Goal: Task Accomplishment & Management: Complete application form

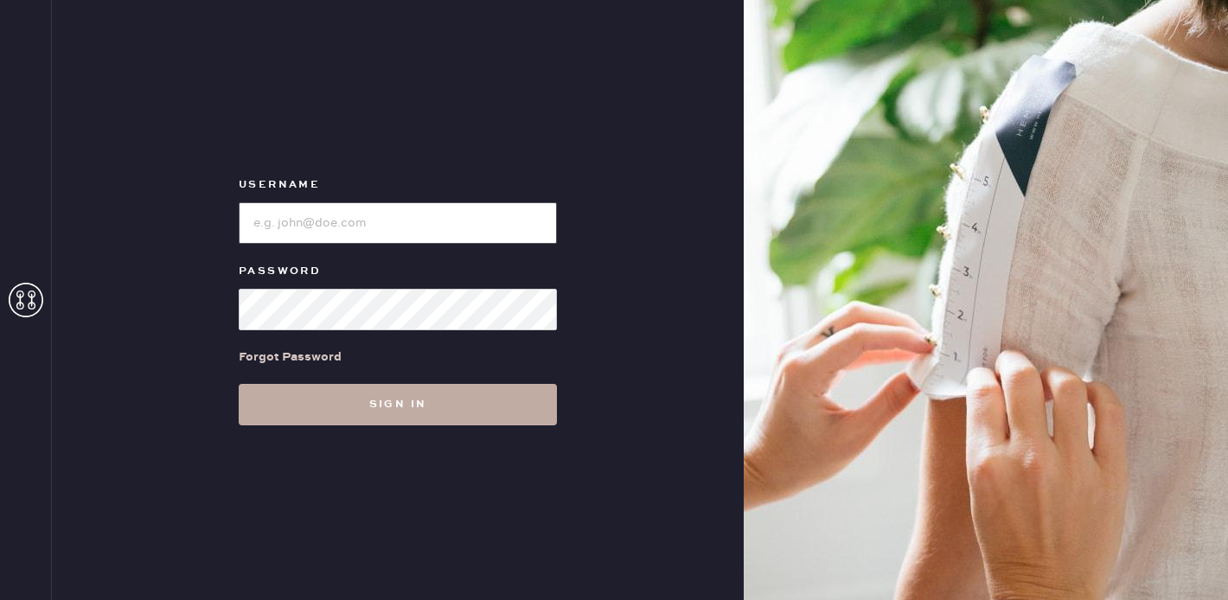
type input "reformationdomainnorthsideaustin"
click at [382, 413] on button "Sign in" at bounding box center [398, 405] width 318 height 42
click at [391, 401] on button "Sign in" at bounding box center [398, 405] width 318 height 42
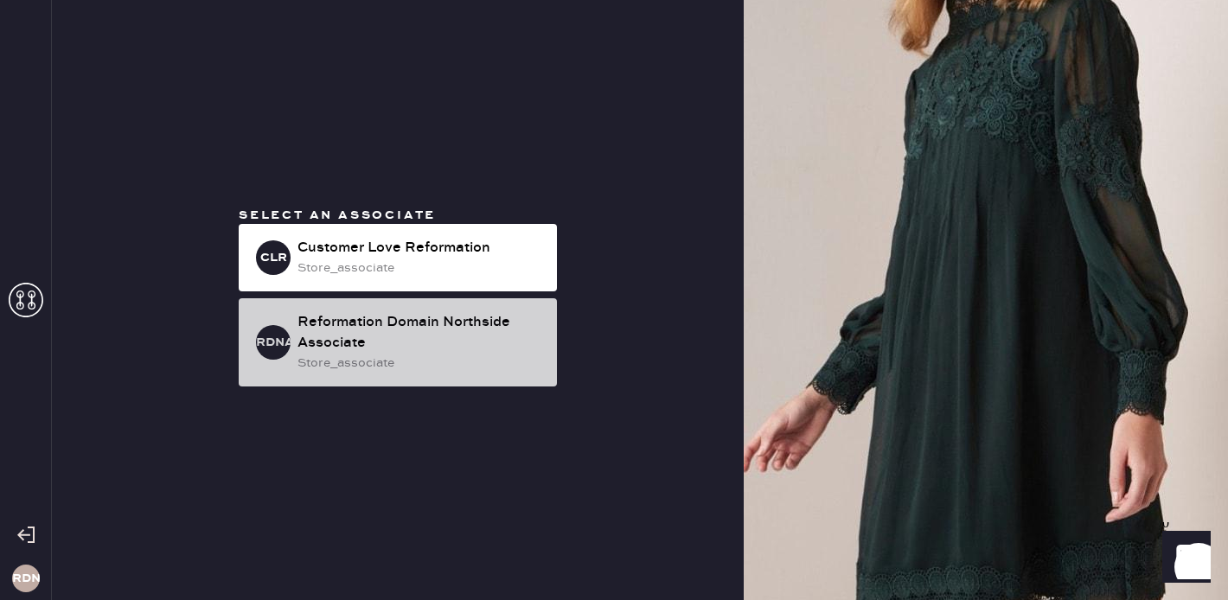
click at [436, 368] on div "store_associate" at bounding box center [421, 363] width 246 height 19
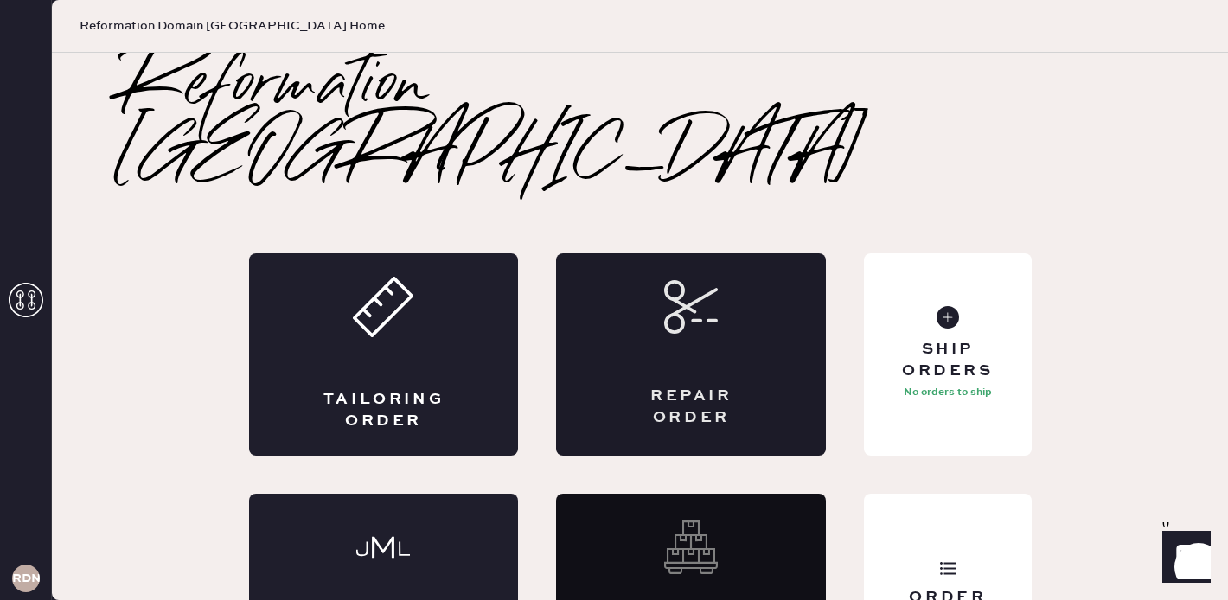
click at [651, 284] on div "Repair Order" at bounding box center [691, 354] width 270 height 202
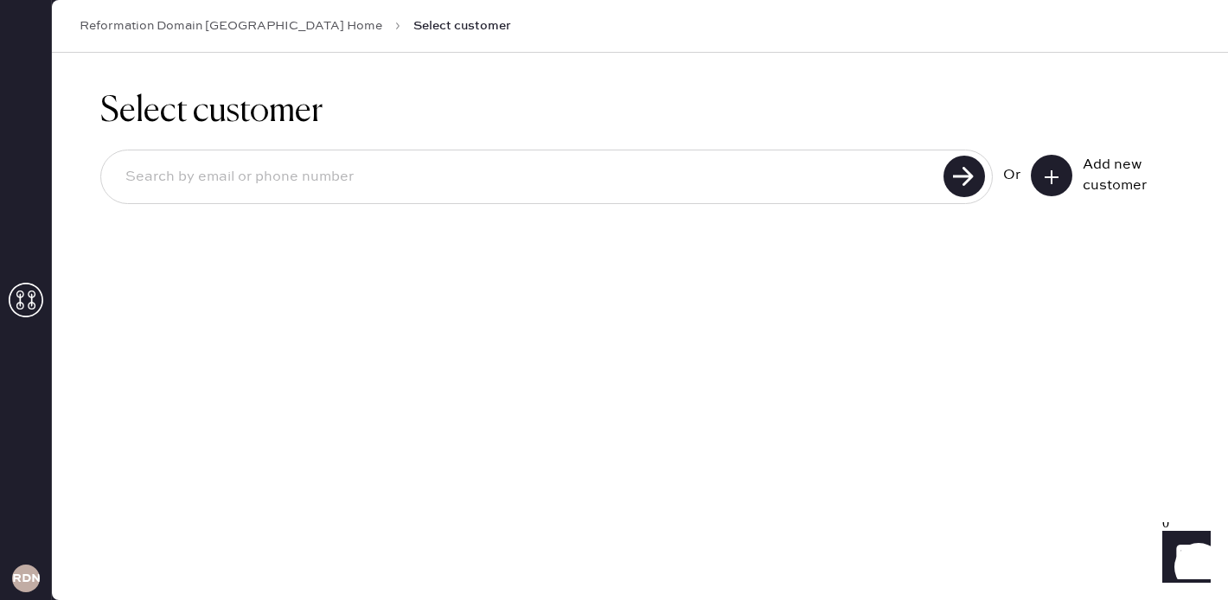
click at [446, 183] on input at bounding box center [525, 177] width 827 height 40
click at [1064, 178] on button at bounding box center [1052, 176] width 42 height 42
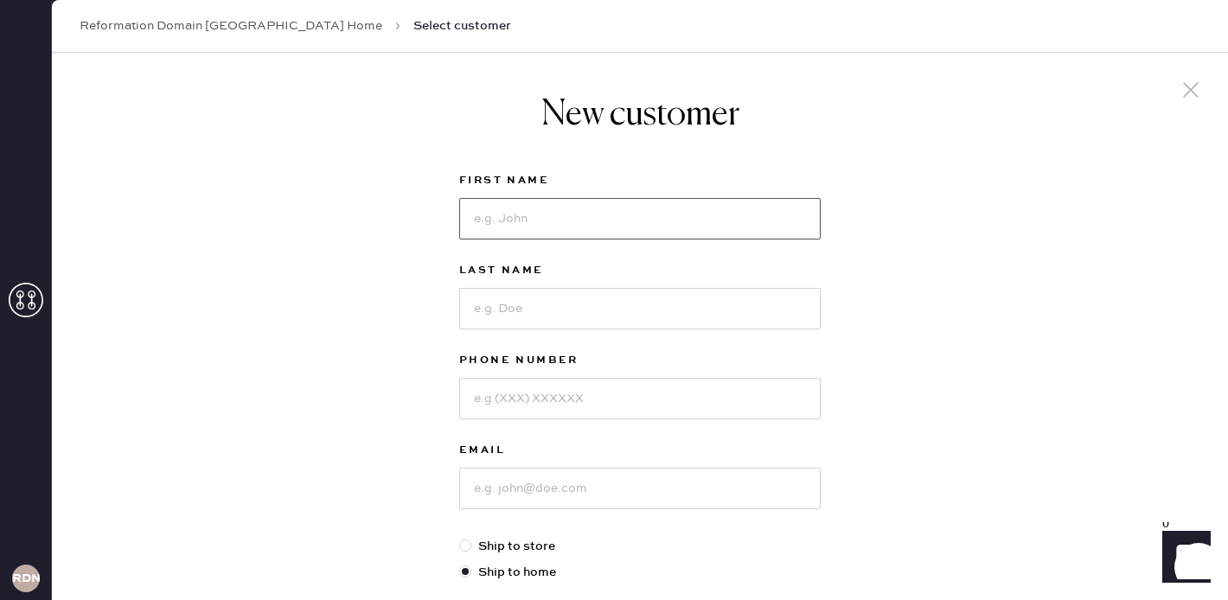
click at [499, 236] on input at bounding box center [640, 219] width 362 height 42
type input "[PERSON_NAME]"
click at [520, 306] on input at bounding box center [640, 309] width 362 height 42
type input "Faizel"
click at [490, 401] on input at bounding box center [640, 399] width 362 height 42
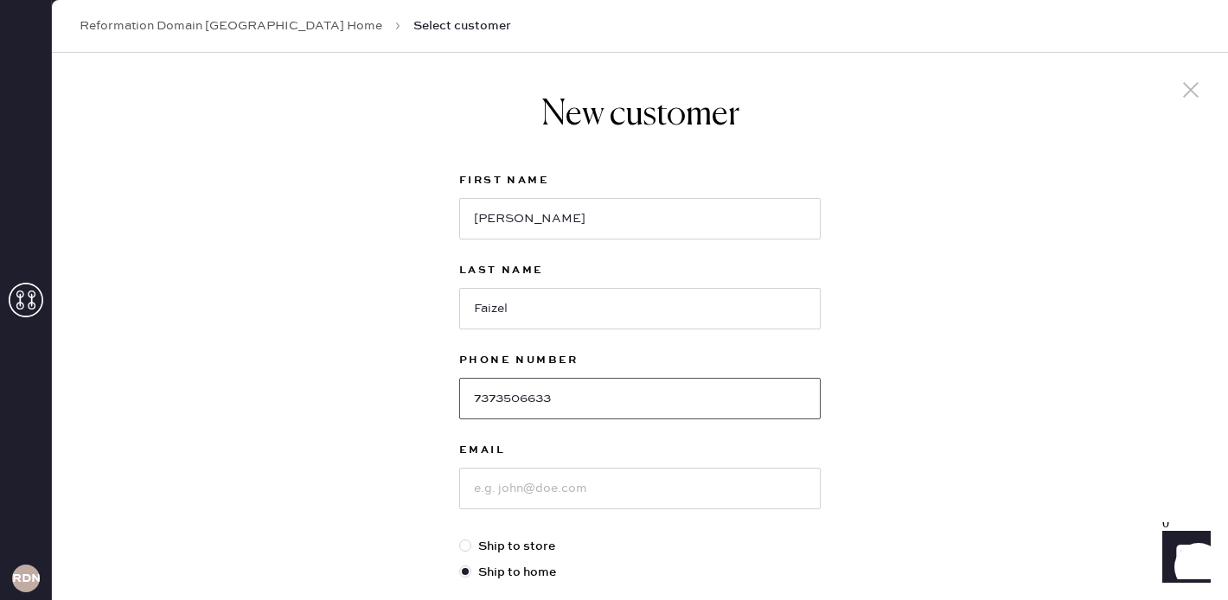
type input "7373506633"
click at [496, 485] on input at bounding box center [640, 489] width 362 height 42
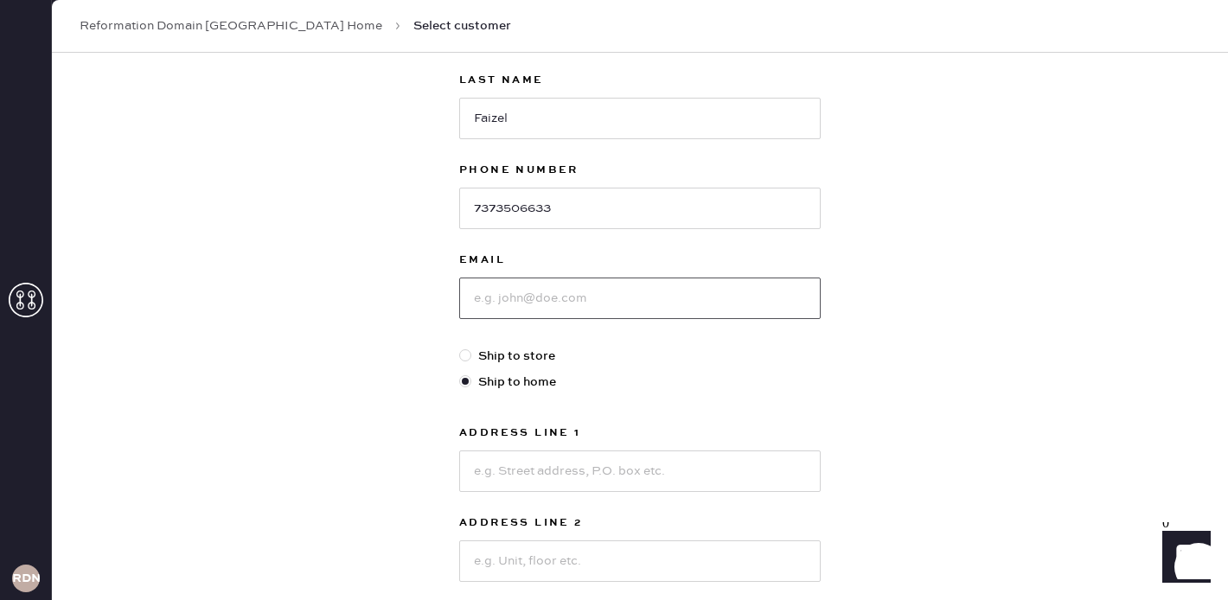
scroll to position [191, 0]
click at [496, 485] on input at bounding box center [640, 471] width 362 height 42
type input "[STREET_ADDRESS]"
click at [500, 551] on input at bounding box center [640, 561] width 362 height 42
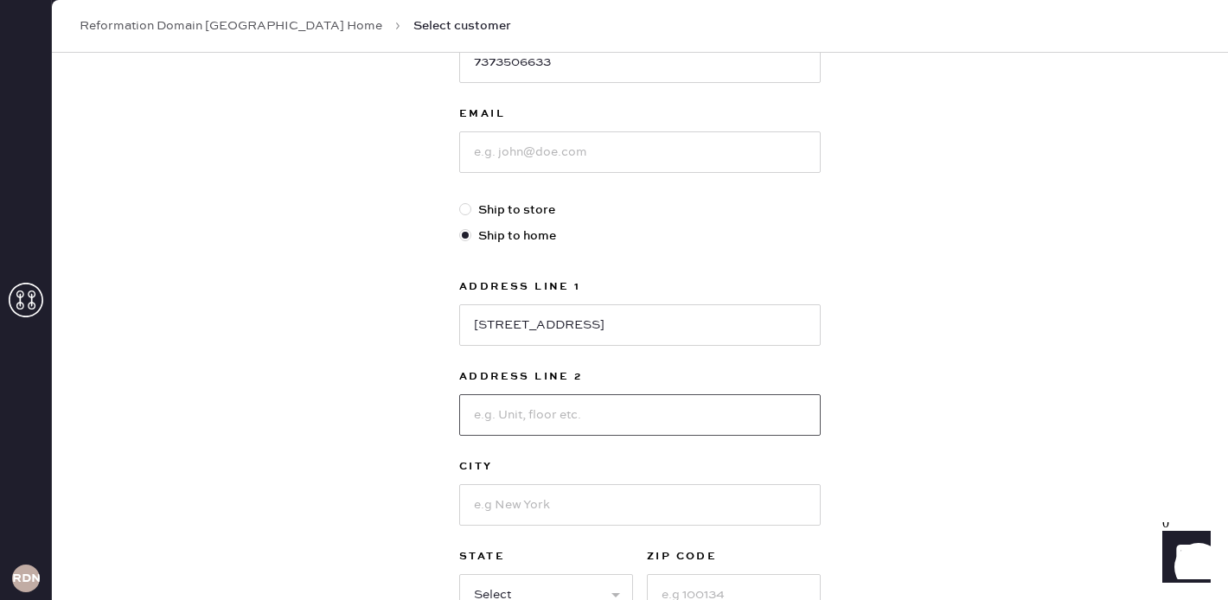
scroll to position [349, 0]
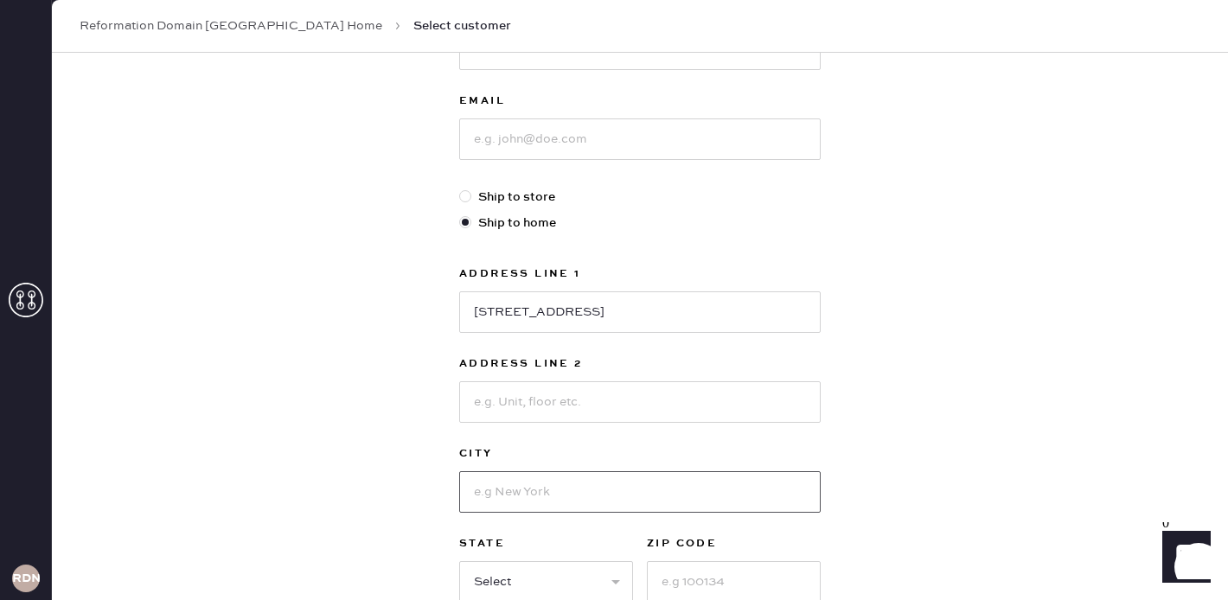
click at [494, 492] on input at bounding box center [640, 492] width 362 height 42
type input "Austin"
click at [486, 585] on select "Select AK AL AR AZ CA CO CT [GEOGRAPHIC_DATA] DE FL [GEOGRAPHIC_DATA] HI [GEOGR…" at bounding box center [546, 582] width 174 height 42
select select "[GEOGRAPHIC_DATA]"
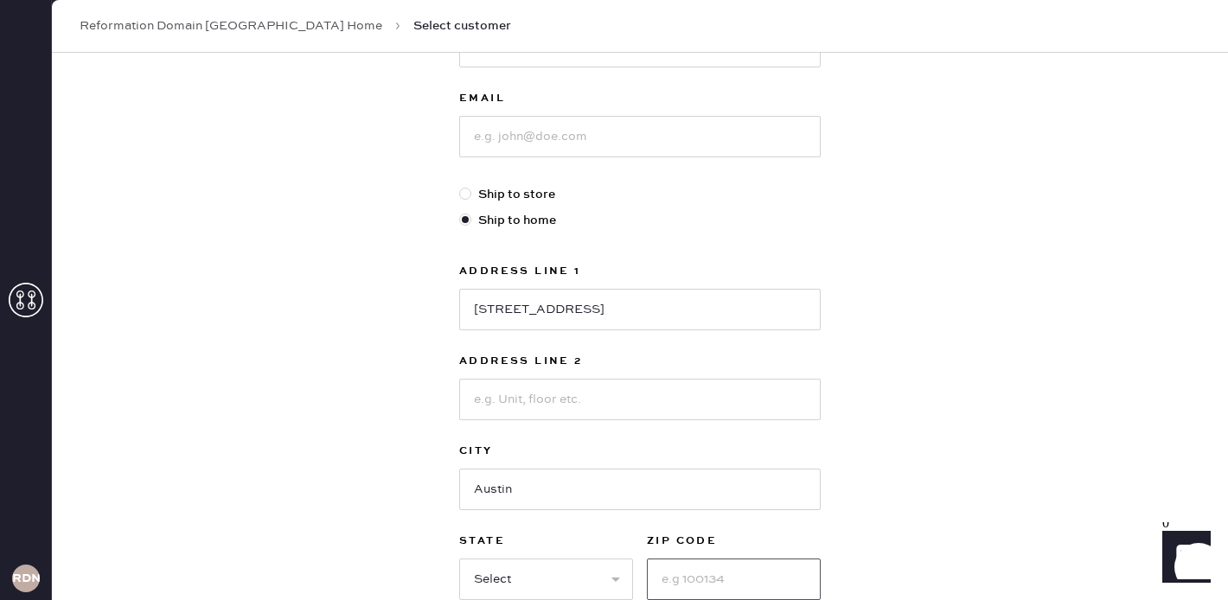
click at [685, 575] on input at bounding box center [734, 580] width 174 height 42
type input "78746"
click at [913, 515] on div "New customer First Name [PERSON_NAME] Last Name Faizel Phone Number [PHONE_NUMB…" at bounding box center [640, 237] width 1177 height 1073
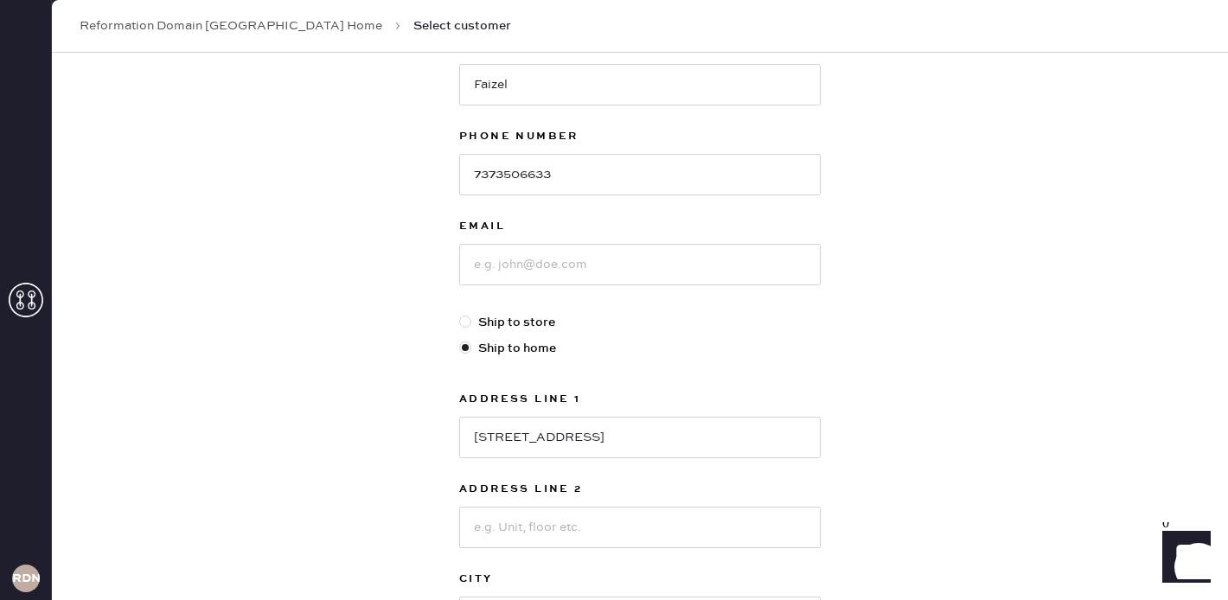
scroll to position [183, 0]
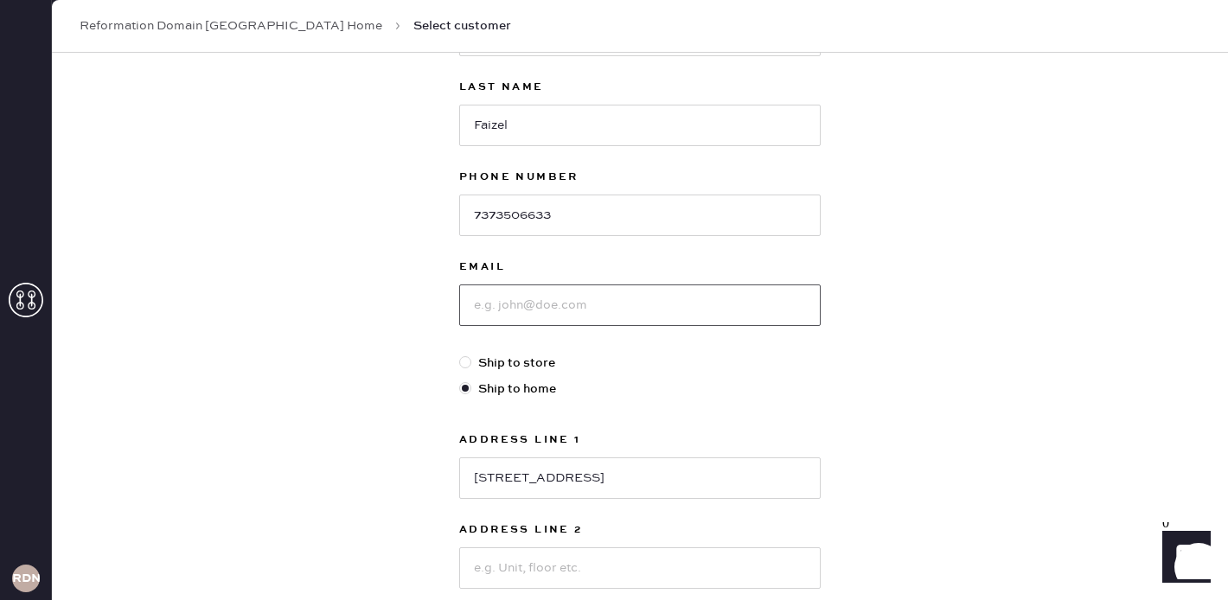
click at [531, 305] on input at bounding box center [640, 306] width 362 height 42
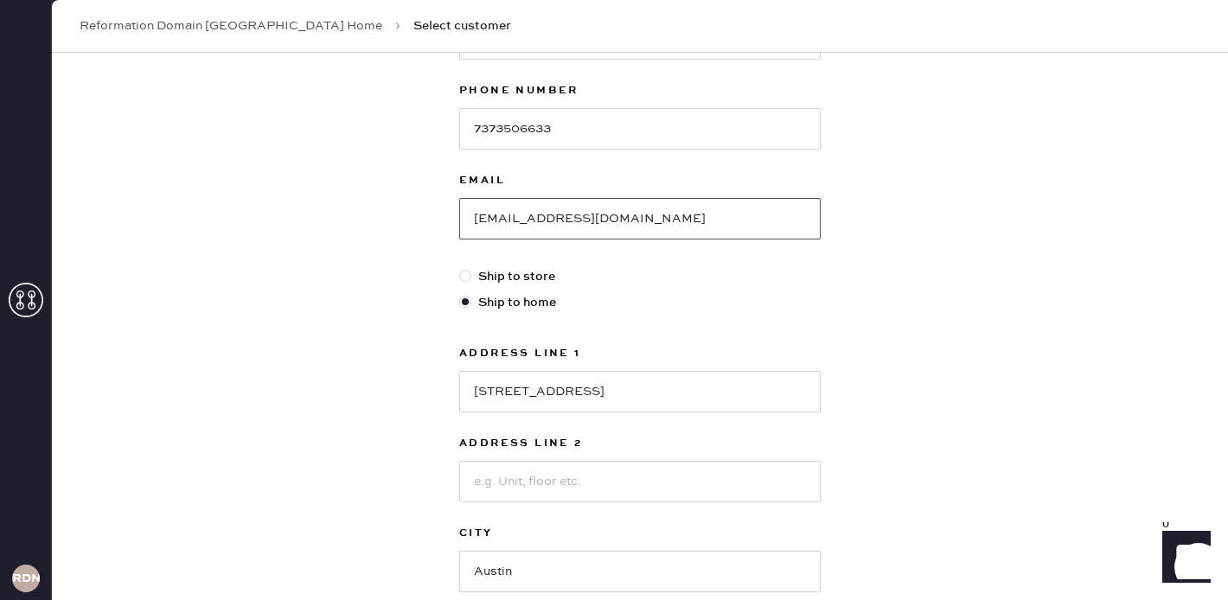
scroll to position [525, 0]
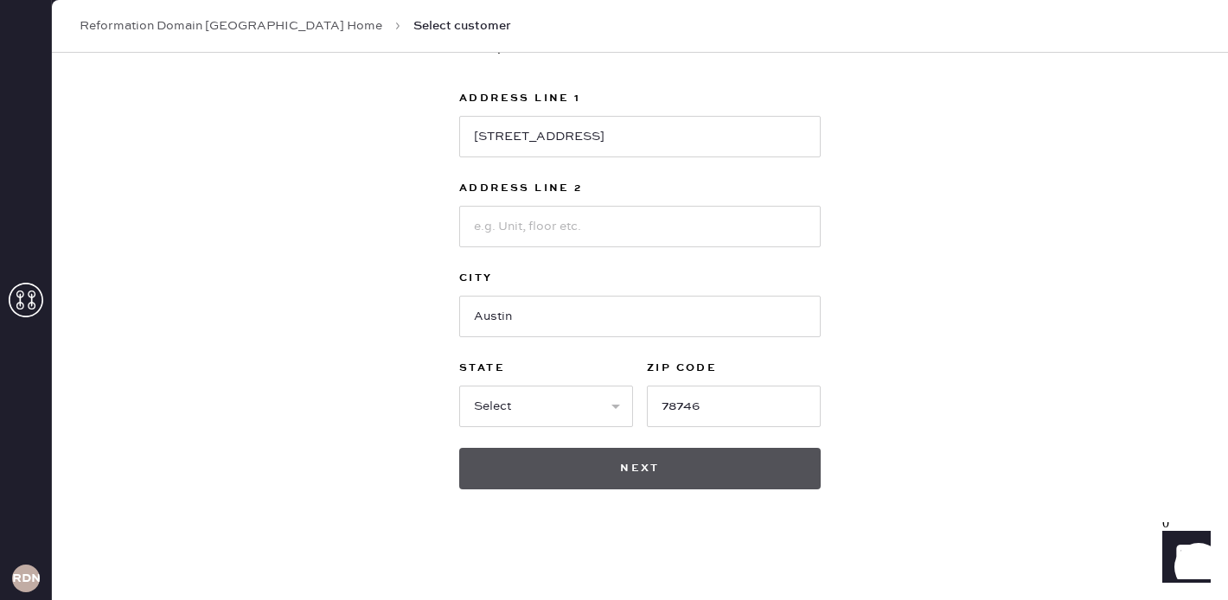
type input "[EMAIL_ADDRESS][DOMAIN_NAME]"
click at [639, 472] on button "Next" at bounding box center [640, 469] width 362 height 42
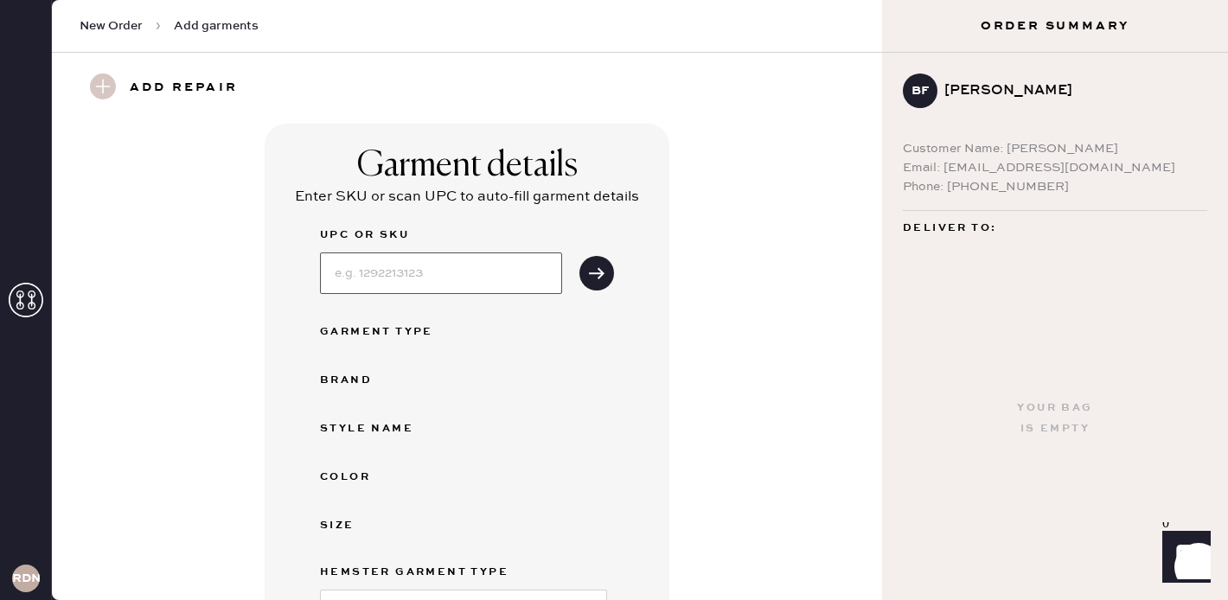
click at [431, 275] on input at bounding box center [441, 274] width 242 height 42
type input "1317214CTK002"
click at [595, 273] on use "submit" at bounding box center [597, 272] width 16 height 11
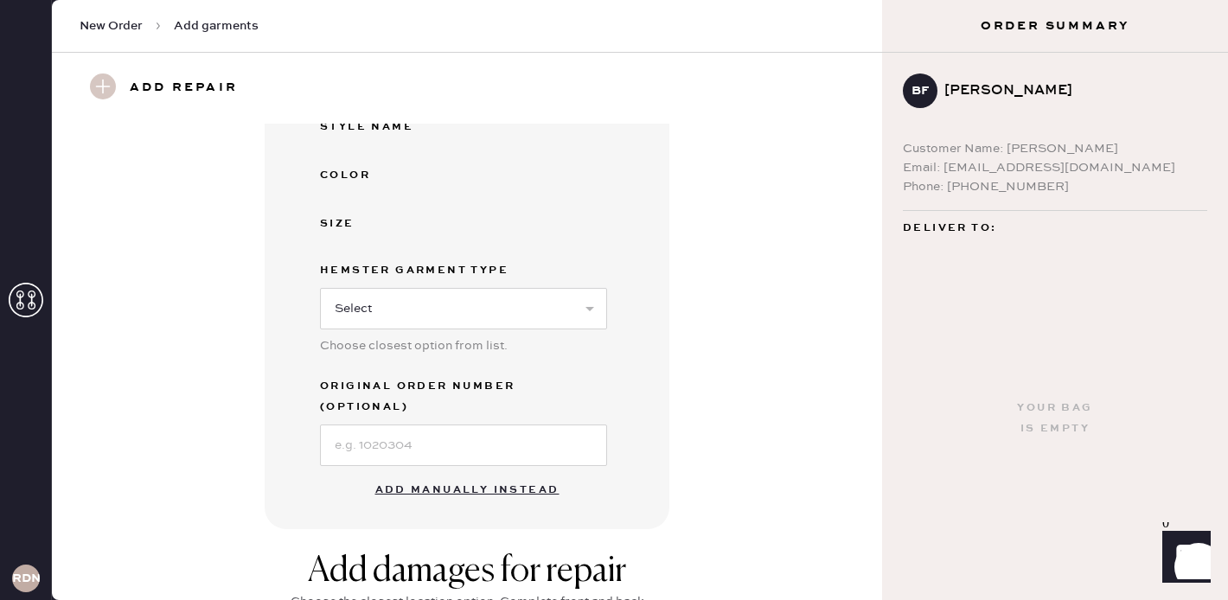
click at [420, 473] on button "Add manually instead" at bounding box center [467, 490] width 205 height 35
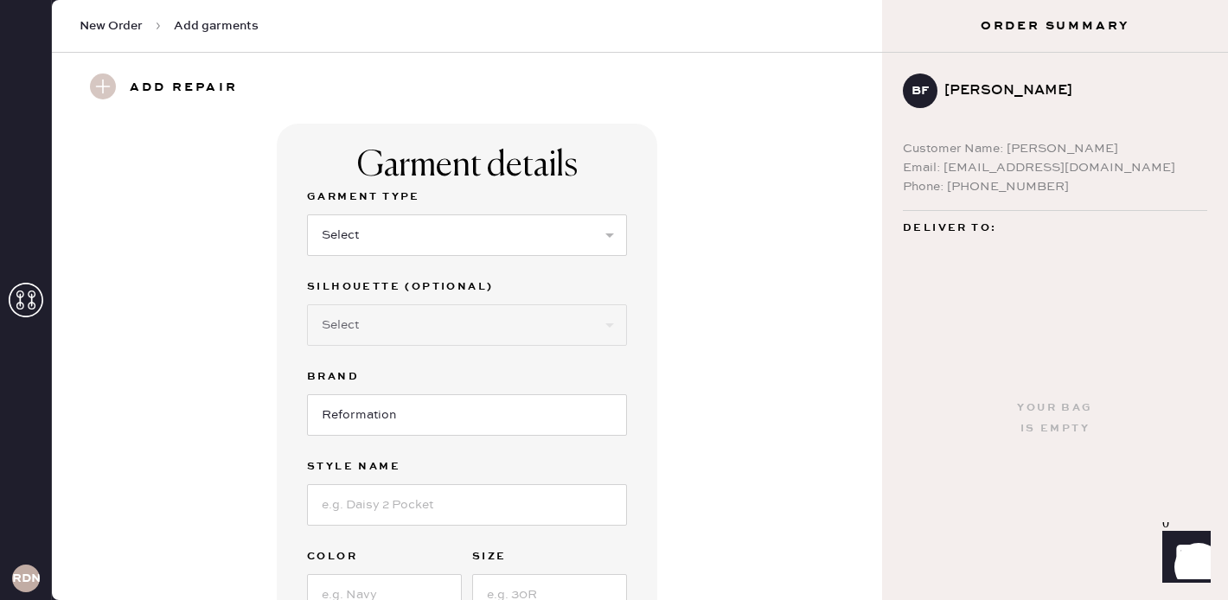
scroll to position [1, 0]
click at [409, 240] on select "Select Basic Skirt Jeans Leggings Pants Shorts Basic Sleeved Dress Basic Sleeve…" at bounding box center [467, 235] width 320 height 42
select select "14"
click at [399, 328] on select "Select Crop top Full Length Other" at bounding box center [467, 325] width 320 height 42
select select "71"
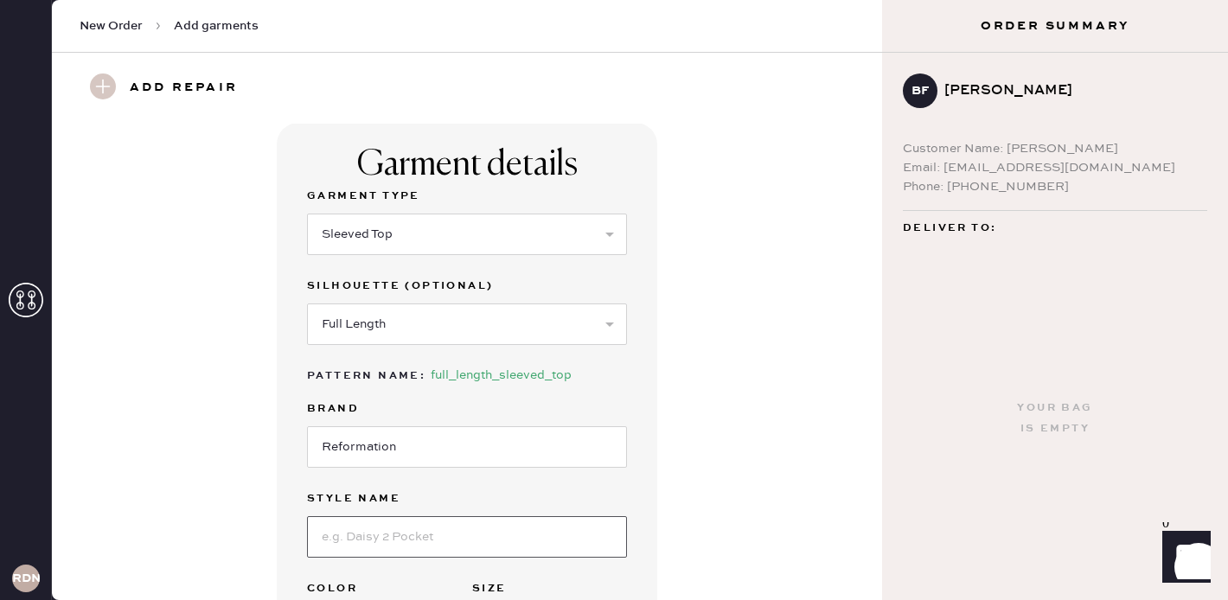
click at [388, 535] on input at bounding box center [467, 537] width 320 height 42
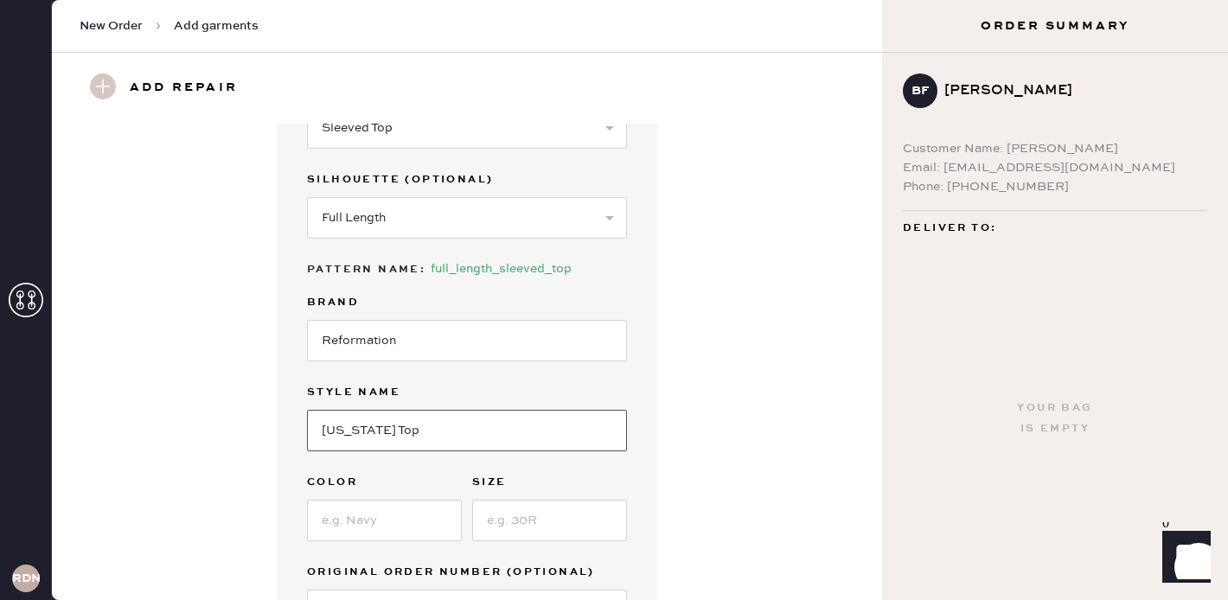
scroll to position [112, 0]
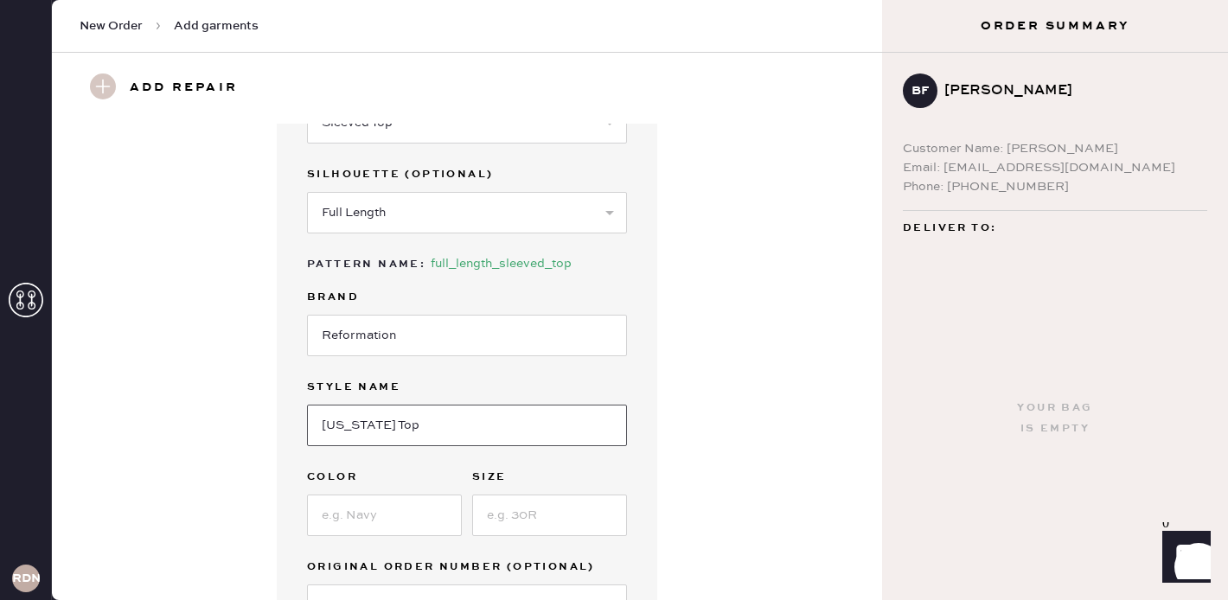
type input "[US_STATE] Top"
click at [360, 527] on input at bounding box center [384, 516] width 155 height 42
type input "Chocolate Cake"
click at [507, 515] on input at bounding box center [549, 516] width 155 height 42
type input "2"
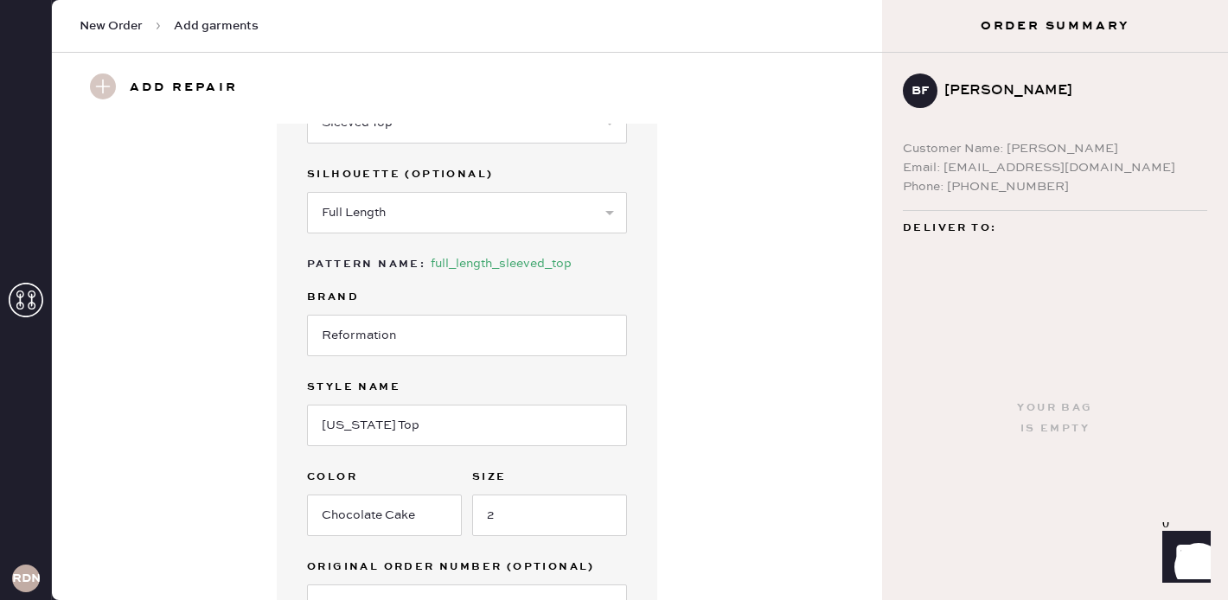
click at [758, 488] on div "Garment details Garment Type Select Basic Skirt Jeans Leggings Pants Shorts Bas…" at bounding box center [467, 346] width 768 height 671
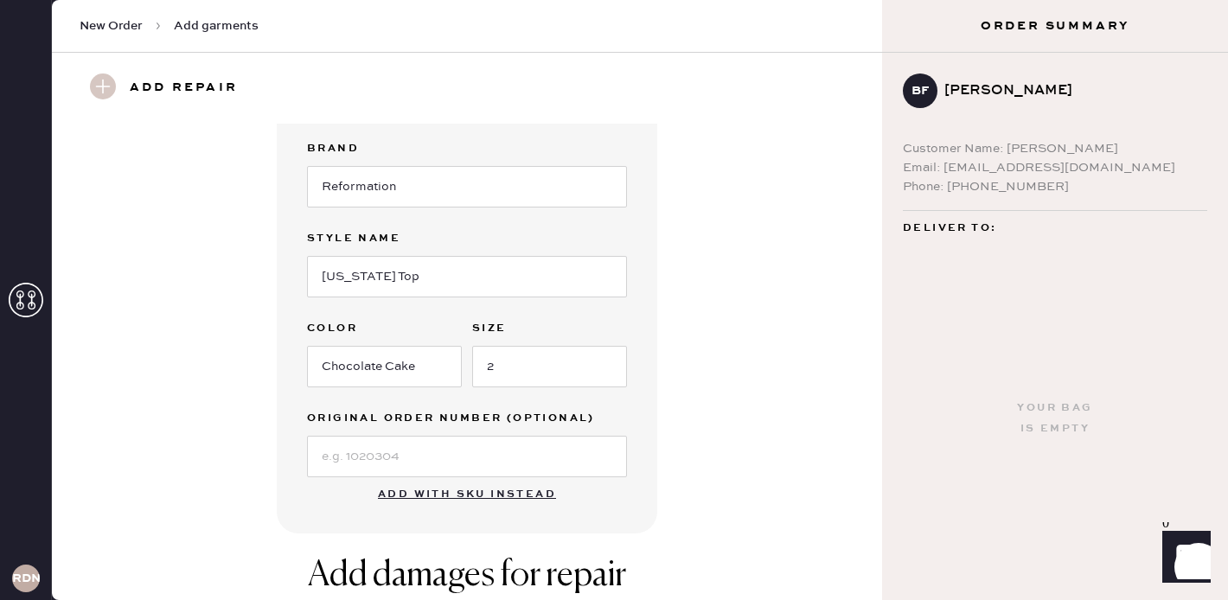
scroll to position [262, 0]
click at [460, 455] on input at bounding box center [467, 456] width 320 height 42
type input "S23007730"
click at [720, 486] on div "Garment details Garment Type Select Basic Skirt Jeans Leggings Pants Shorts Bas…" at bounding box center [467, 197] width 768 height 671
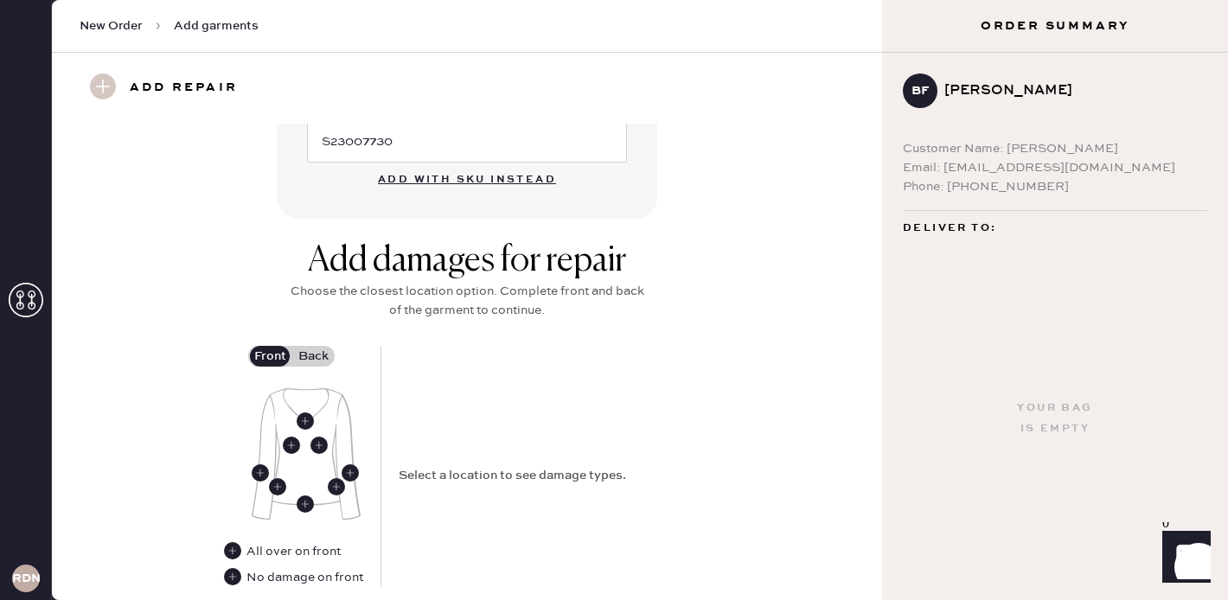
scroll to position [589, 0]
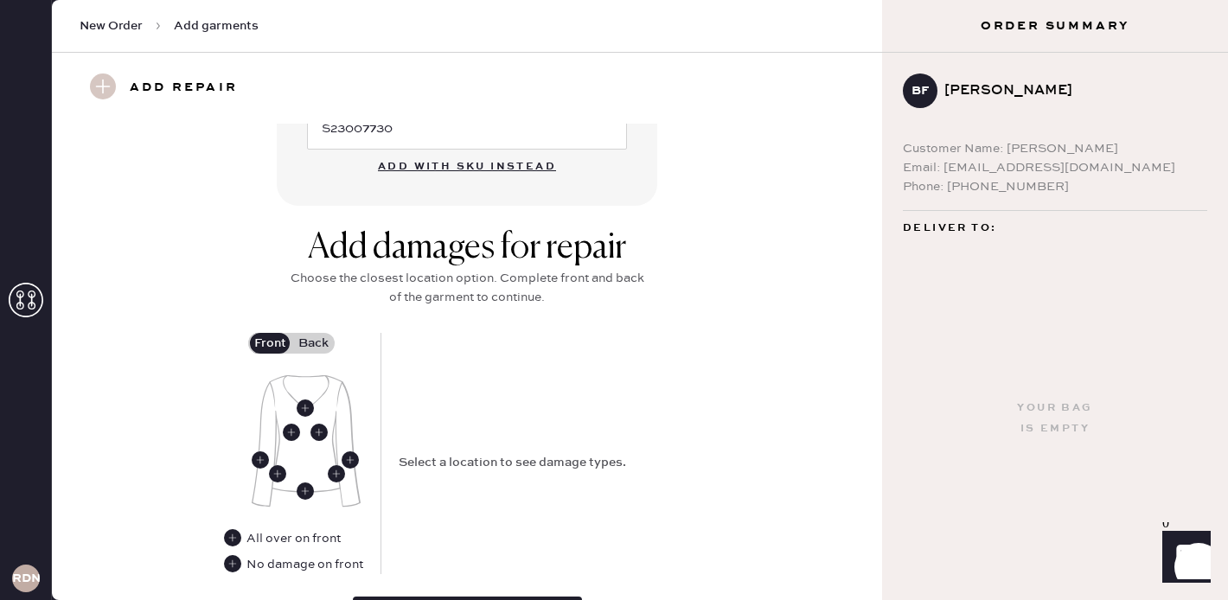
click at [311, 334] on label "Back" at bounding box center [313, 343] width 43 height 21
click at [313, 343] on input "Back" at bounding box center [313, 343] width 0 height 0
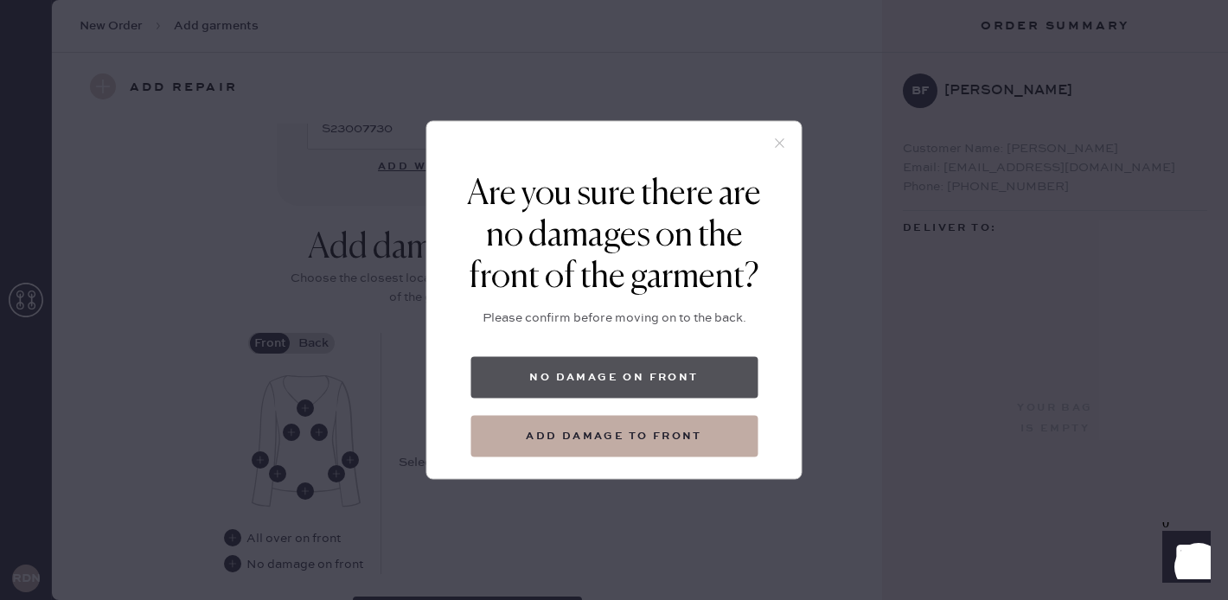
click at [694, 383] on button "No damage on front" at bounding box center [614, 378] width 287 height 42
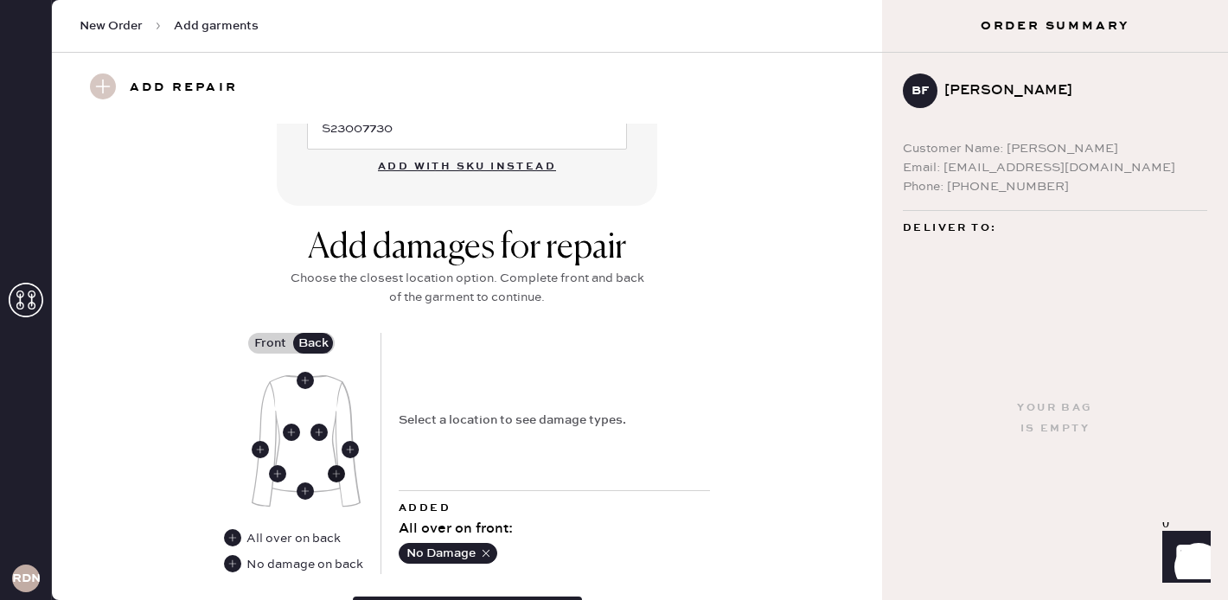
click at [340, 470] on use at bounding box center [336, 473] width 17 height 17
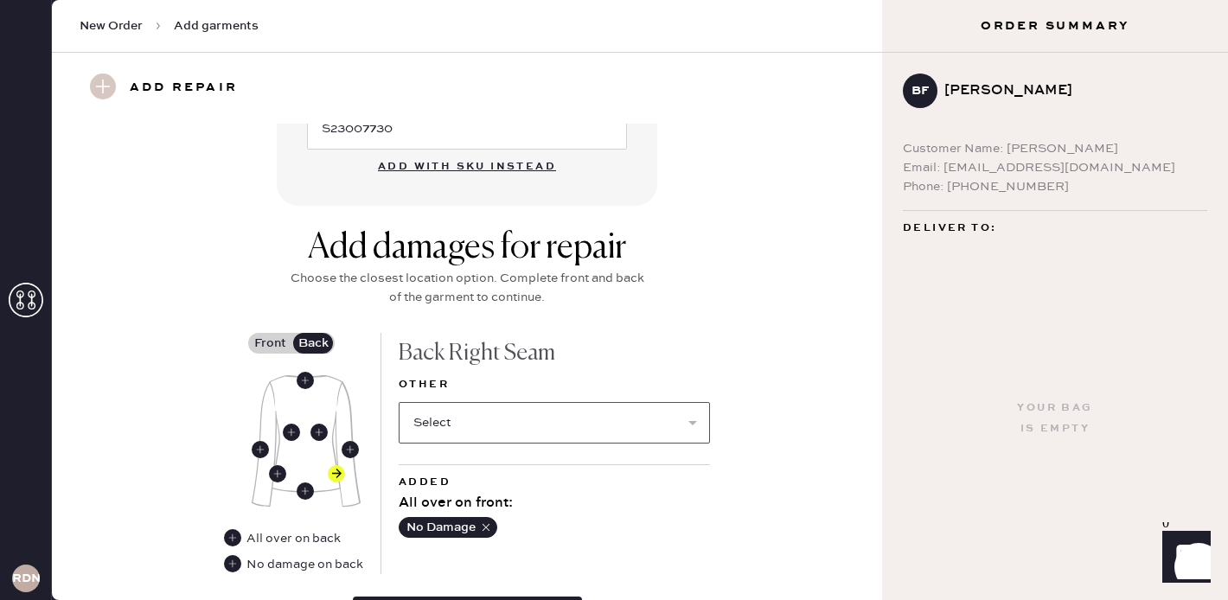
click at [470, 422] on select "Select Broken / Ripped Hem Broken Beads Broken Belt Loop Broken Button Broken C…" at bounding box center [554, 423] width 311 height 42
select select "1521"
select select
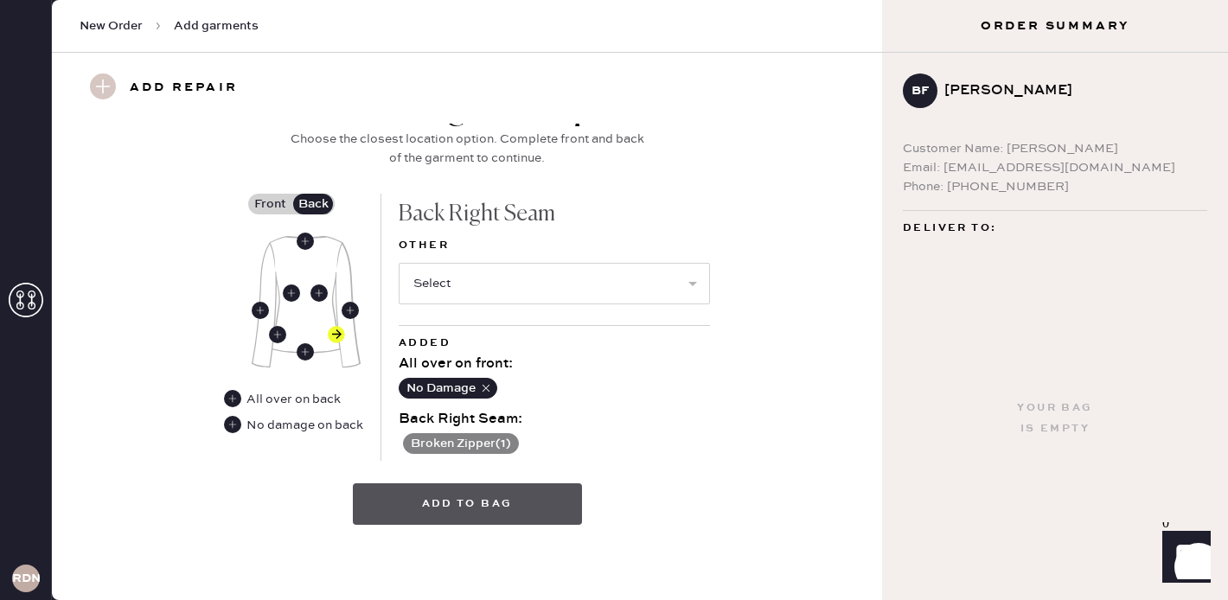
click at [470, 505] on button "Add to bag" at bounding box center [467, 505] width 229 height 42
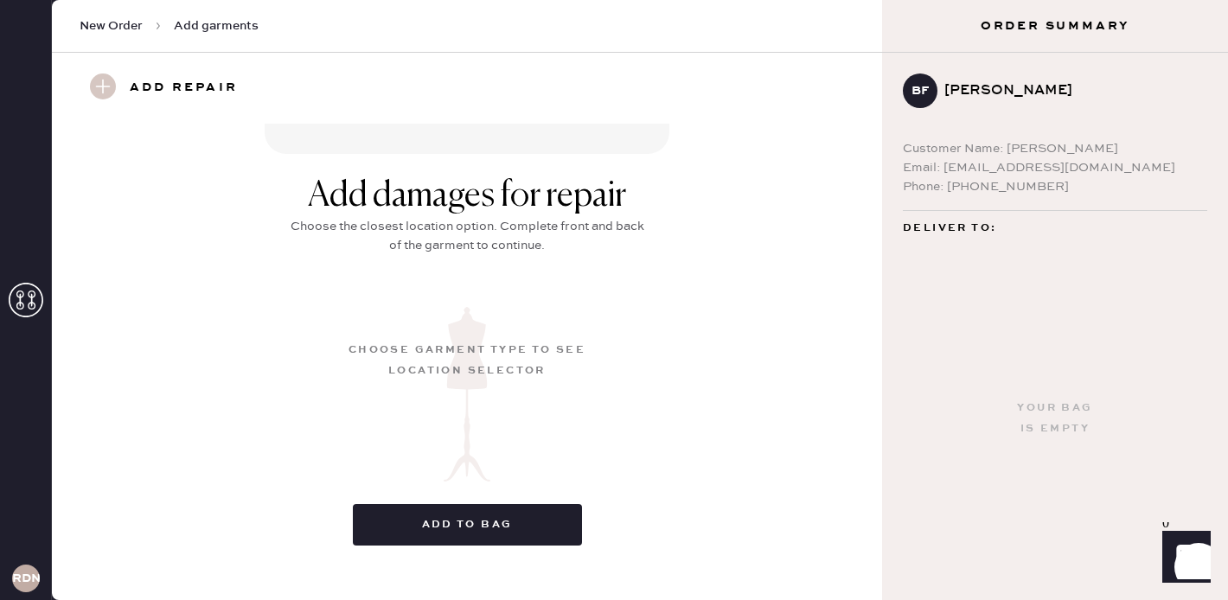
click at [497, 284] on div "Add damages for repair Choose the closest location option. Complete front and b…" at bounding box center [467, 367] width 768 height 383
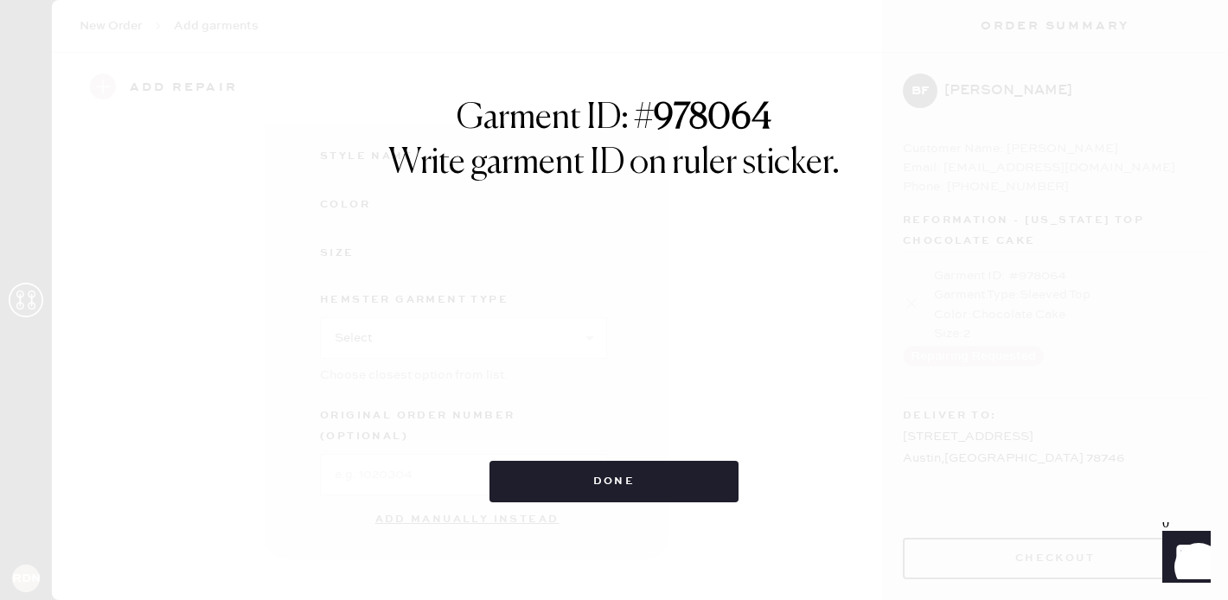
scroll to position [251, 0]
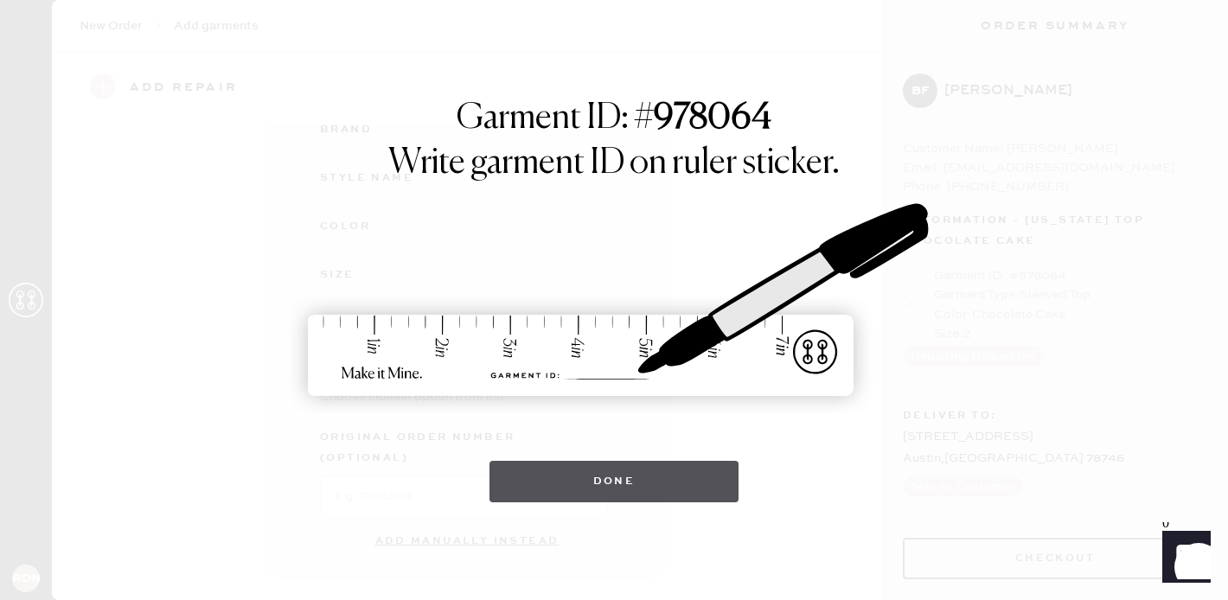
click at [613, 475] on button "Done" at bounding box center [615, 482] width 250 height 42
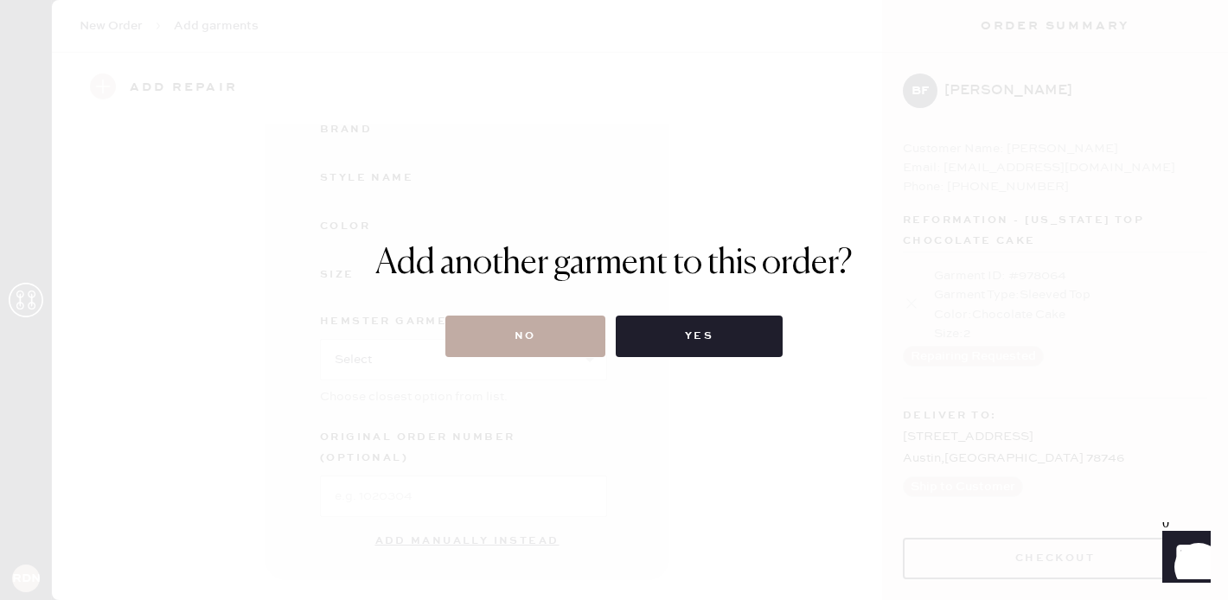
click at [529, 332] on button "No" at bounding box center [526, 337] width 160 height 42
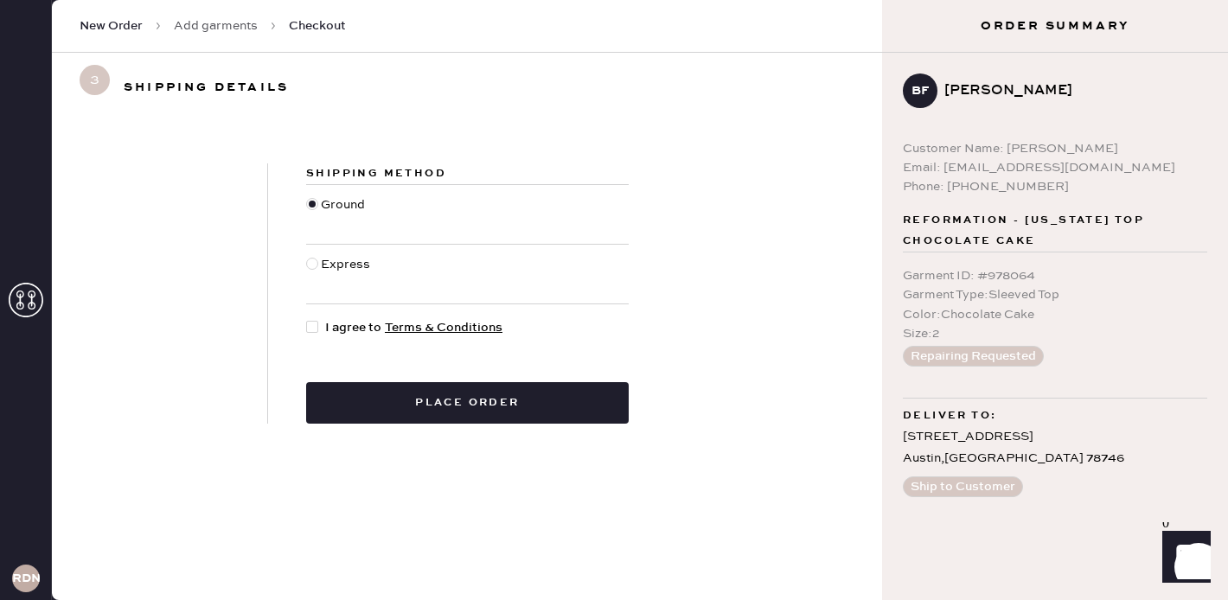
click at [317, 332] on div at bounding box center [315, 327] width 19 height 19
click at [307, 319] on input "I agree to Terms & Conditions" at bounding box center [306, 318] width 1 height 1
checkbox input "true"
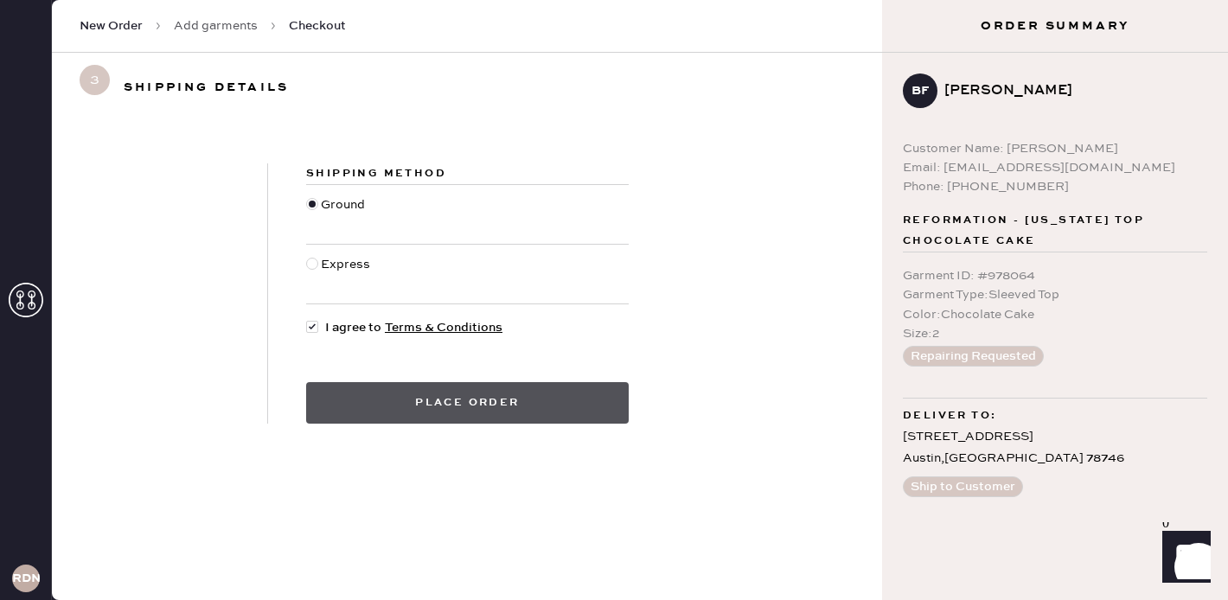
click at [523, 394] on button "Place order" at bounding box center [467, 403] width 323 height 42
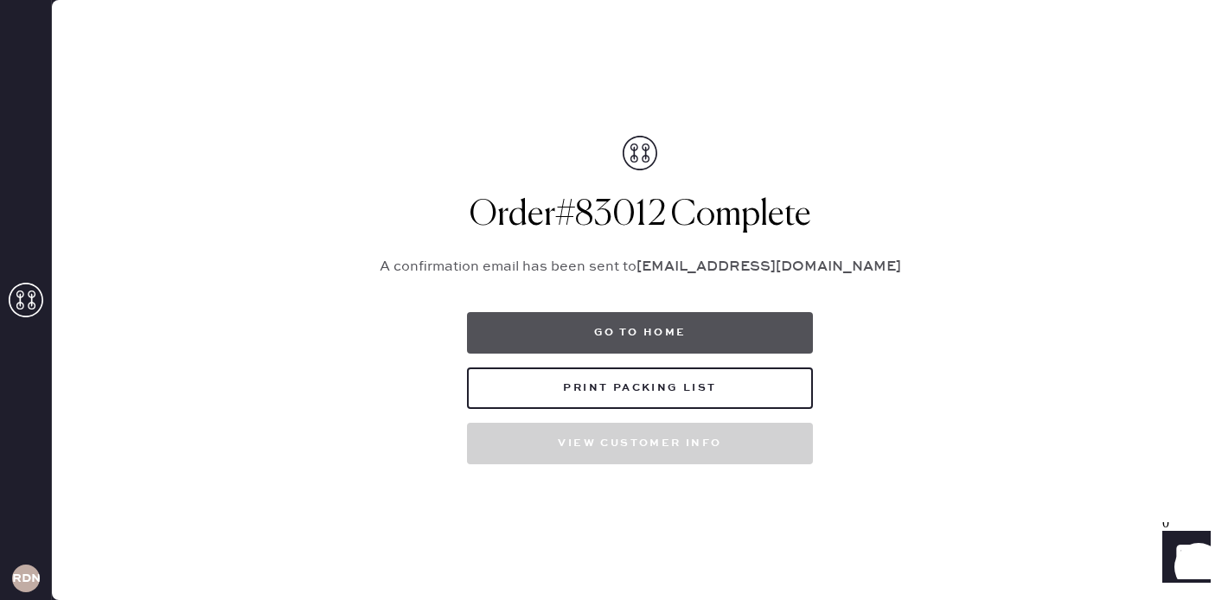
click at [665, 330] on button "Go to home" at bounding box center [640, 333] width 346 height 42
